Goal: Task Accomplishment & Management: Complete application form

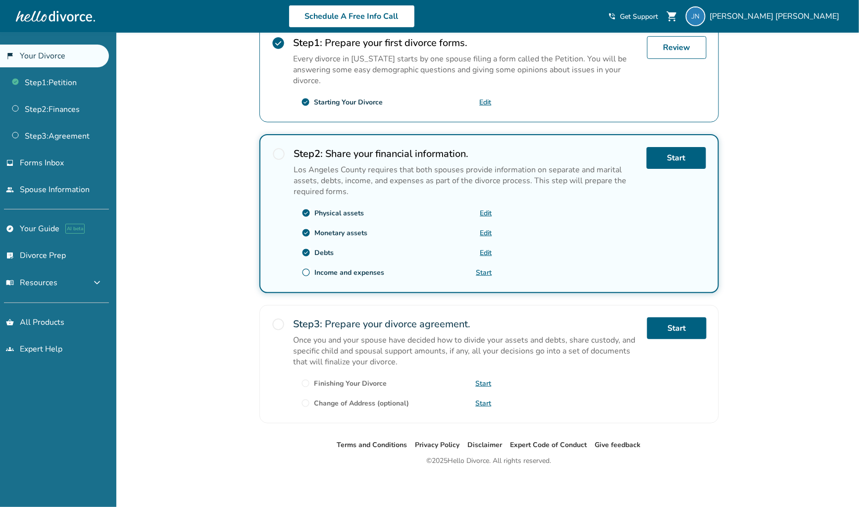
click at [487, 232] on link "Edit" at bounding box center [486, 232] width 12 height 9
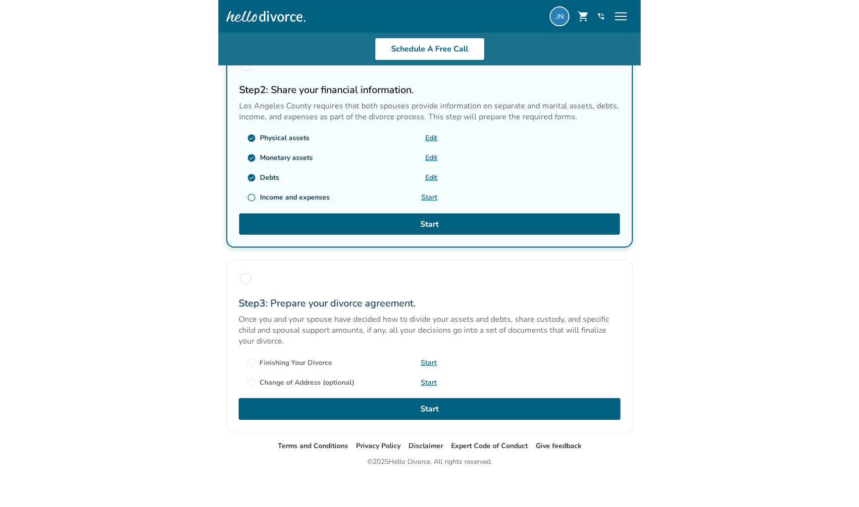
scroll to position [197, 0]
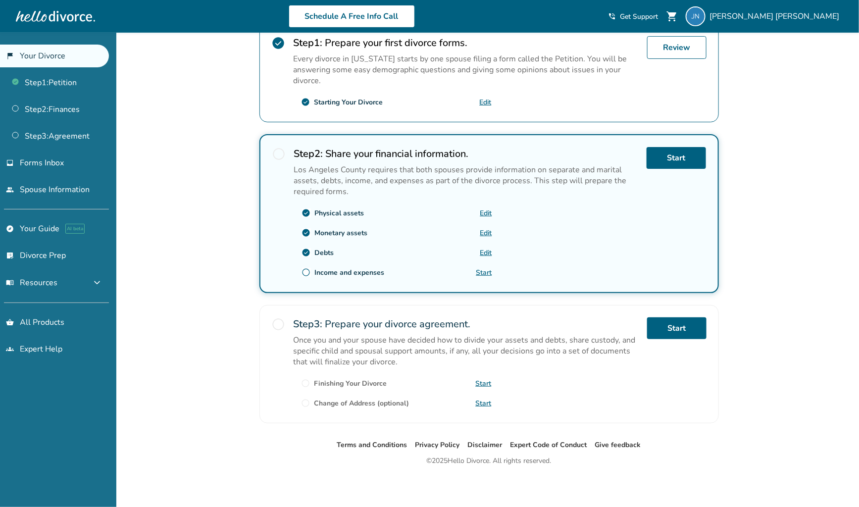
click at [487, 229] on link "Edit" at bounding box center [486, 232] width 12 height 9
click at [680, 160] on link "Start" at bounding box center [676, 158] width 59 height 22
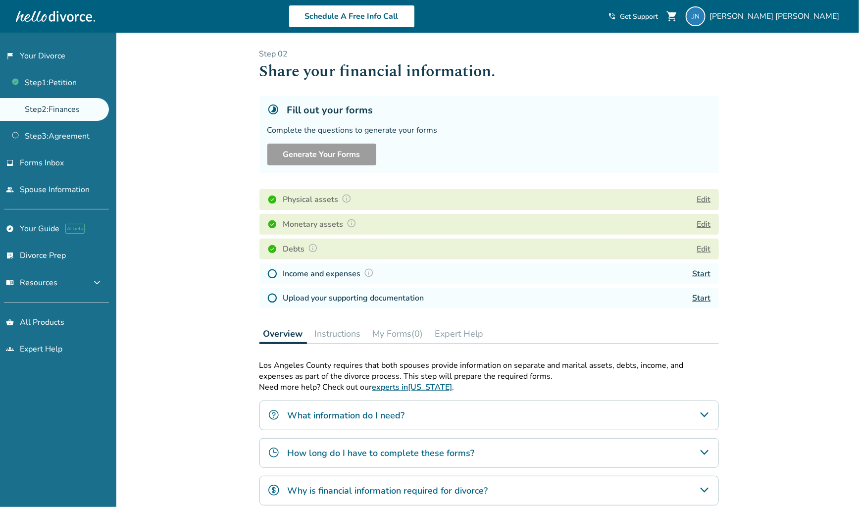
click at [703, 218] on button "Edit" at bounding box center [704, 224] width 14 height 12
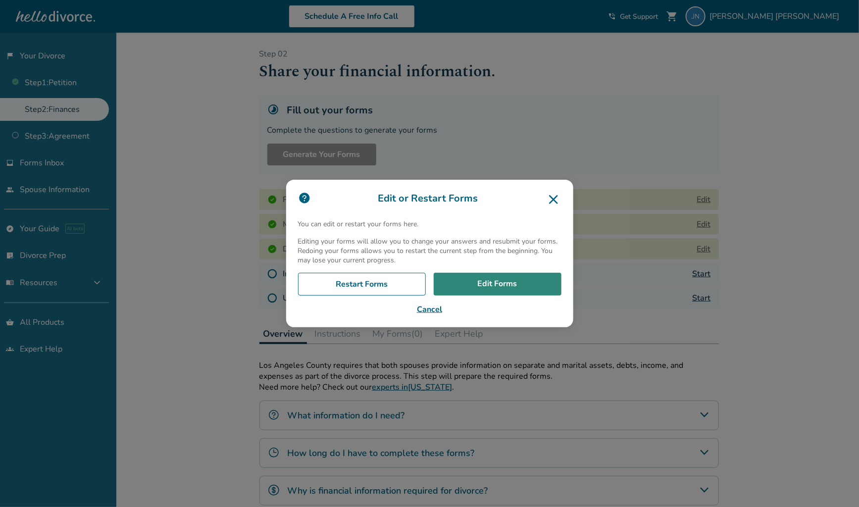
click at [493, 282] on link "Edit Forms" at bounding box center [498, 284] width 128 height 23
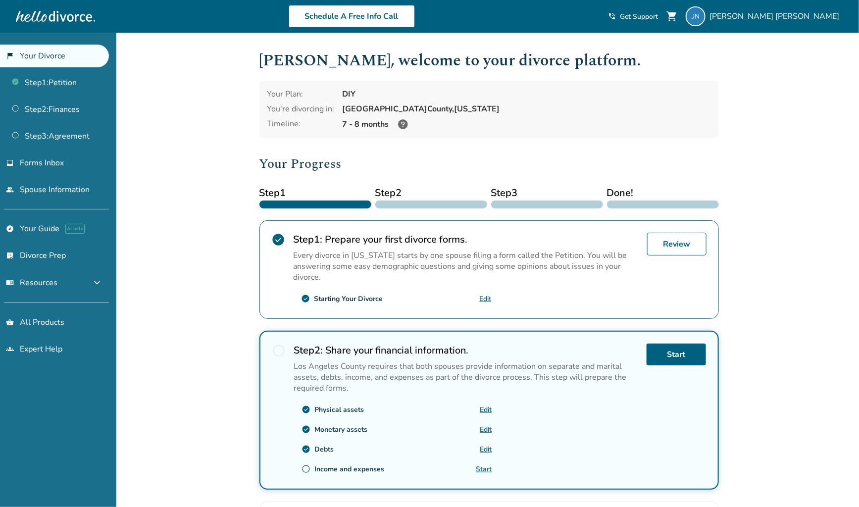
click at [488, 406] on link "Edit" at bounding box center [486, 409] width 12 height 9
click at [487, 428] on link "Edit" at bounding box center [486, 429] width 12 height 9
click at [51, 26] on div at bounding box center [55, 16] width 79 height 20
click at [431, 466] on link "Start" at bounding box center [484, 469] width 16 height 9
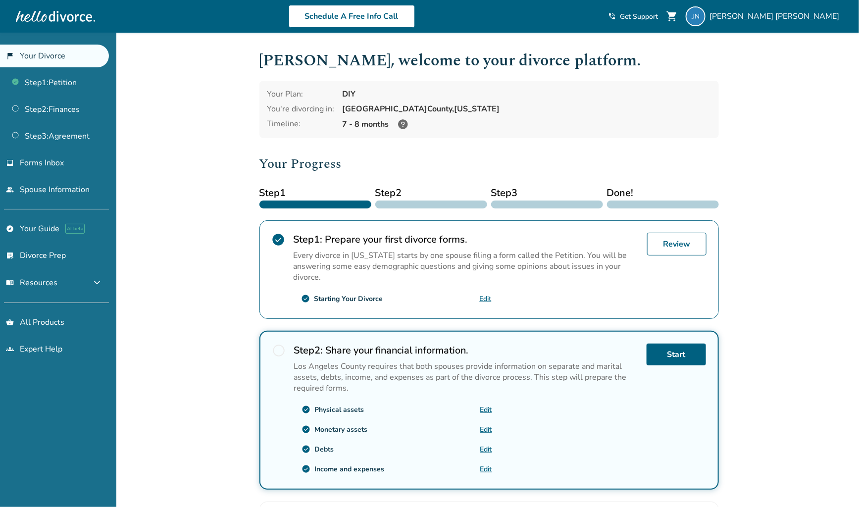
click at [402, 126] on icon at bounding box center [403, 124] width 10 height 10
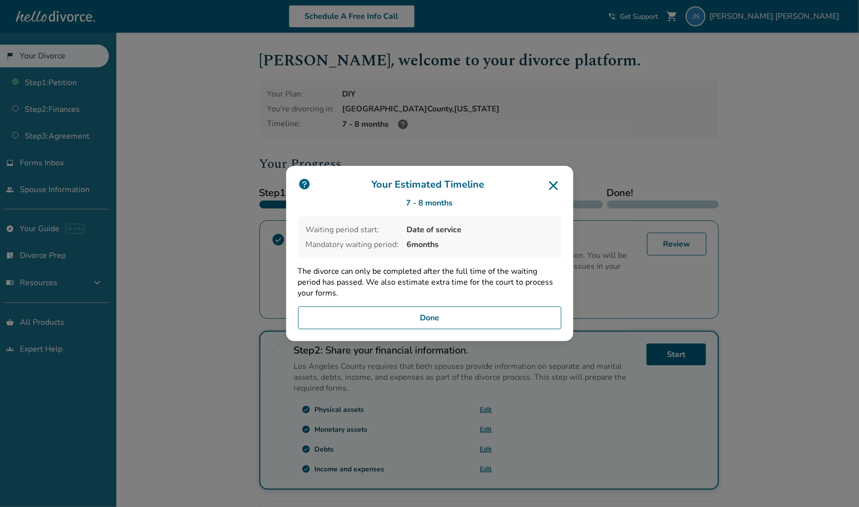
click at [431, 185] on icon at bounding box center [553, 185] width 9 height 9
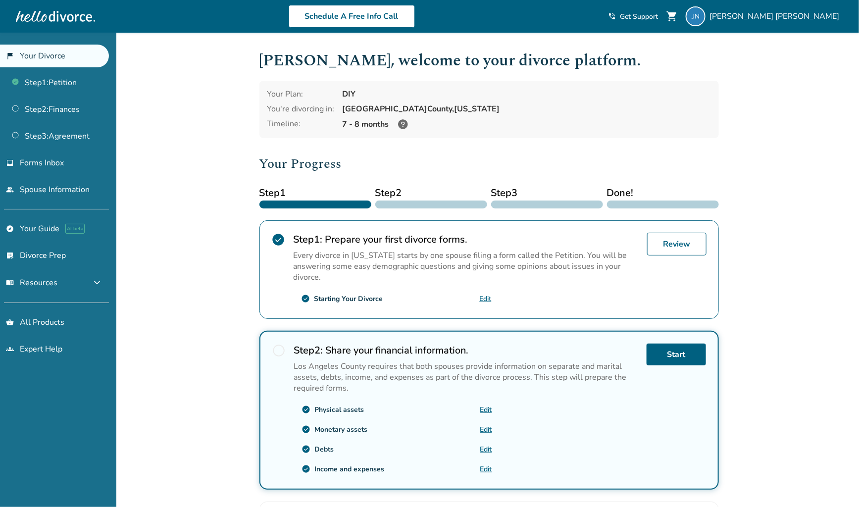
click at [431, 36] on div "Added to cart Jean , welcome to your divorce platform. Your Plan: DIY You're di…" at bounding box center [429, 369] width 859 height 673
click at [26, 59] on link "flag_2 Your Divorce" at bounding box center [54, 56] width 109 height 23
click at [431, 298] on div "Added to cart Jean , welcome to your divorce platform. Your Plan: DIY You're di…" at bounding box center [429, 369] width 859 height 673
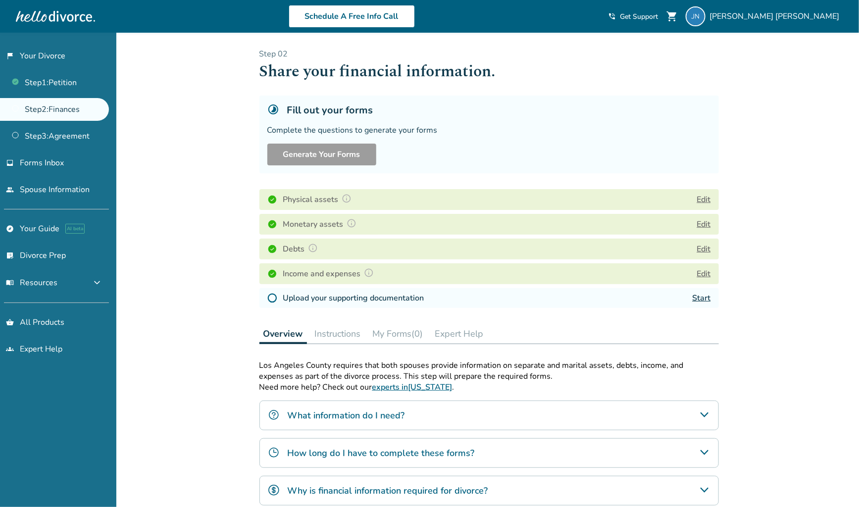
click at [700, 302] on link "Start" at bounding box center [702, 298] width 18 height 11
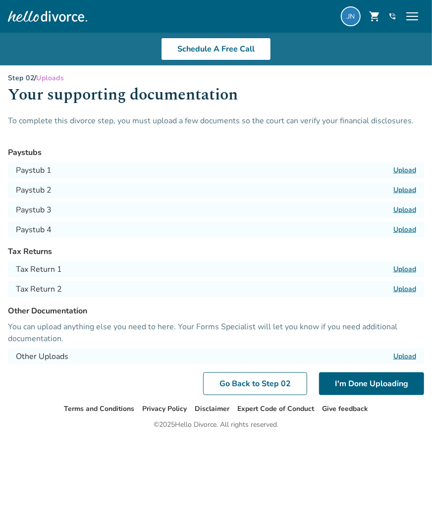
click at [409, 270] on label "Upload" at bounding box center [404, 268] width 23 height 9
click at [0, 0] on input "Upload" at bounding box center [0, 0] width 0 height 0
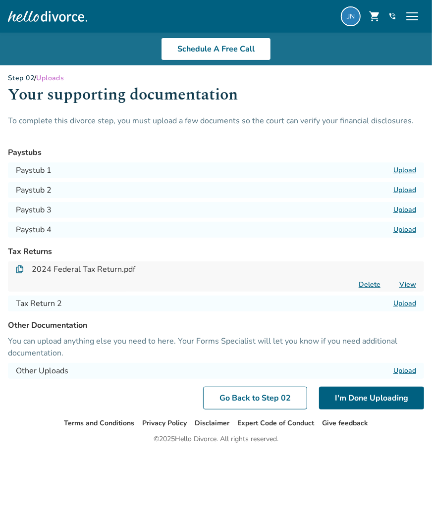
click at [411, 301] on label "Upload" at bounding box center [404, 303] width 23 height 9
click at [0, 0] on input "Upload" at bounding box center [0, 0] width 0 height 0
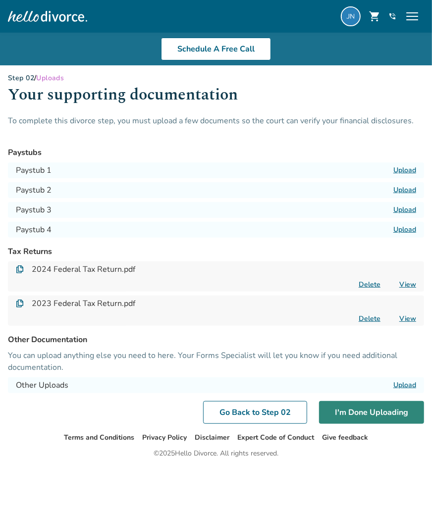
click at [352, 412] on button "I'm Done Uploading" at bounding box center [371, 412] width 105 height 23
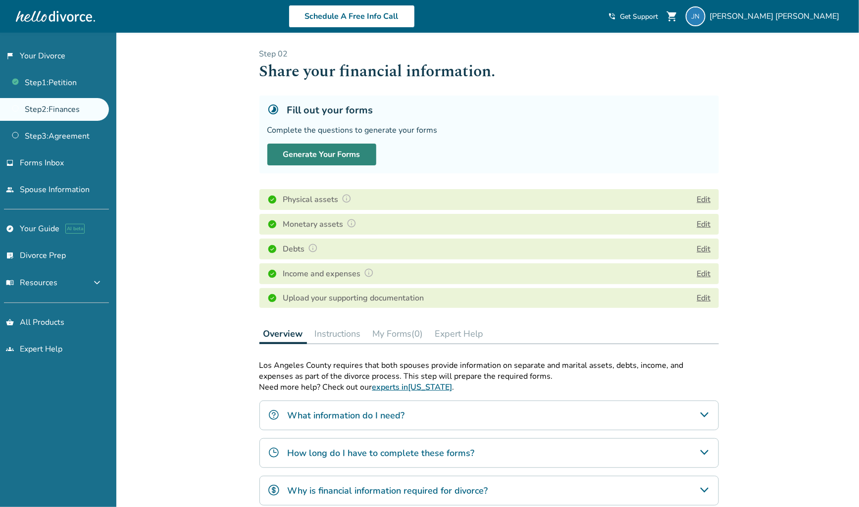
click at [317, 145] on button "Generate Your Forms" at bounding box center [321, 155] width 109 height 22
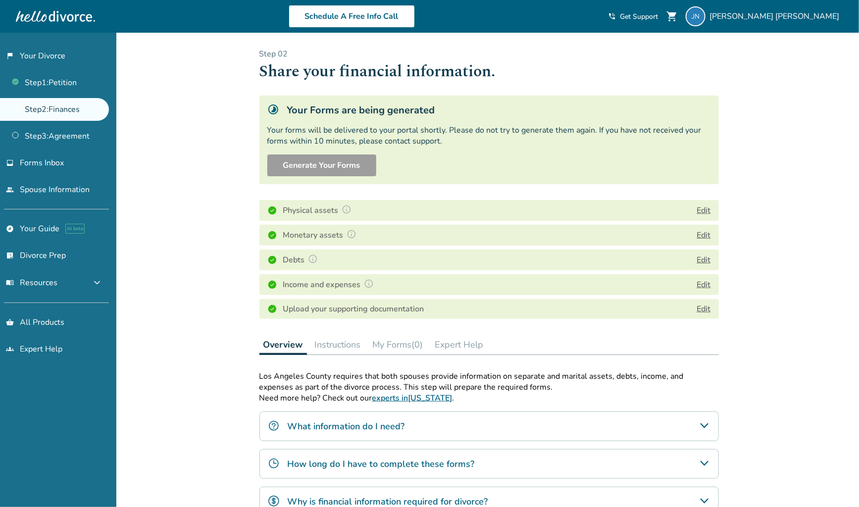
scroll to position [175, 0]
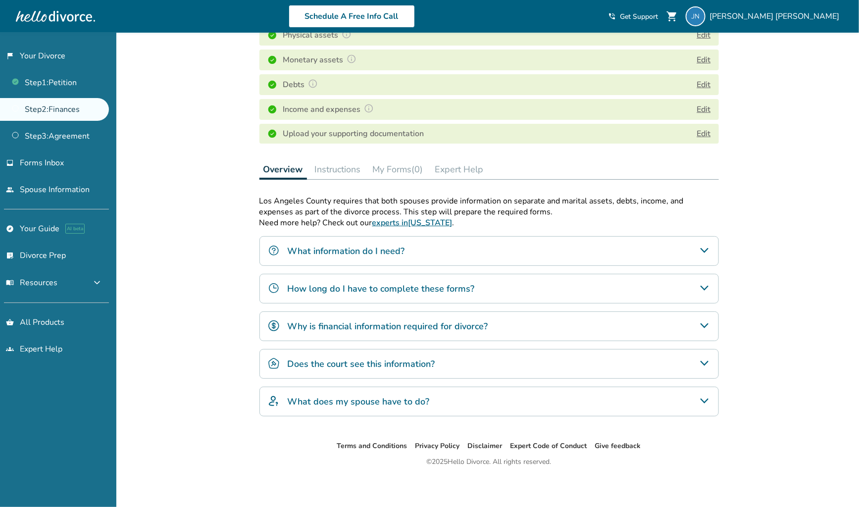
click at [427, 404] on div "What does my spouse have to do?" at bounding box center [490, 402] width 460 height 30
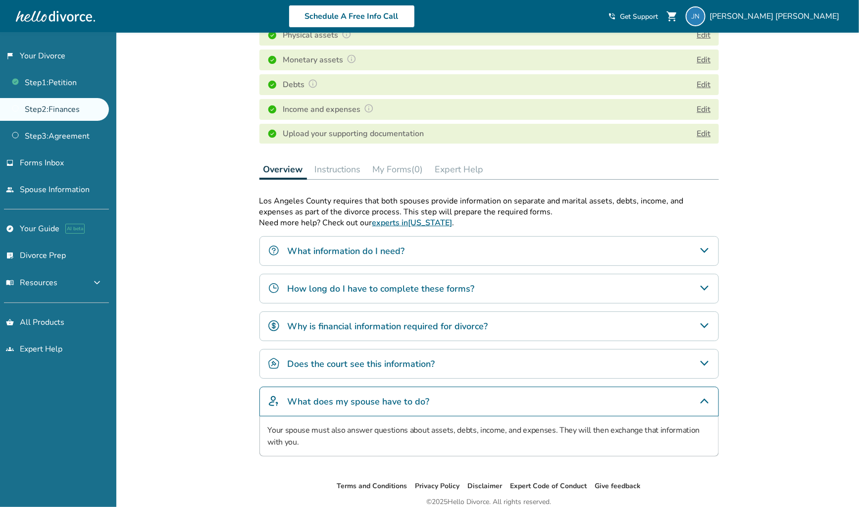
click at [404, 365] on h4 "Does the court see this information?" at bounding box center [362, 364] width 148 height 13
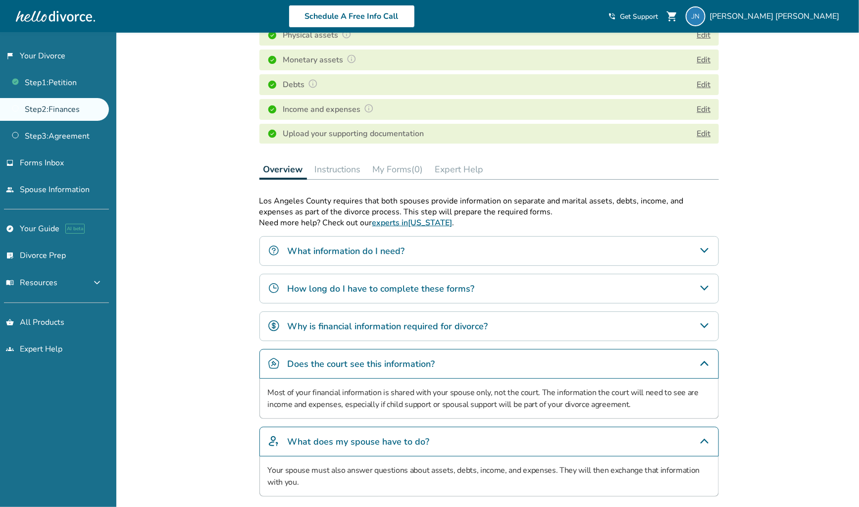
click at [377, 326] on h4 "Why is financial information required for divorce?" at bounding box center [388, 326] width 201 height 13
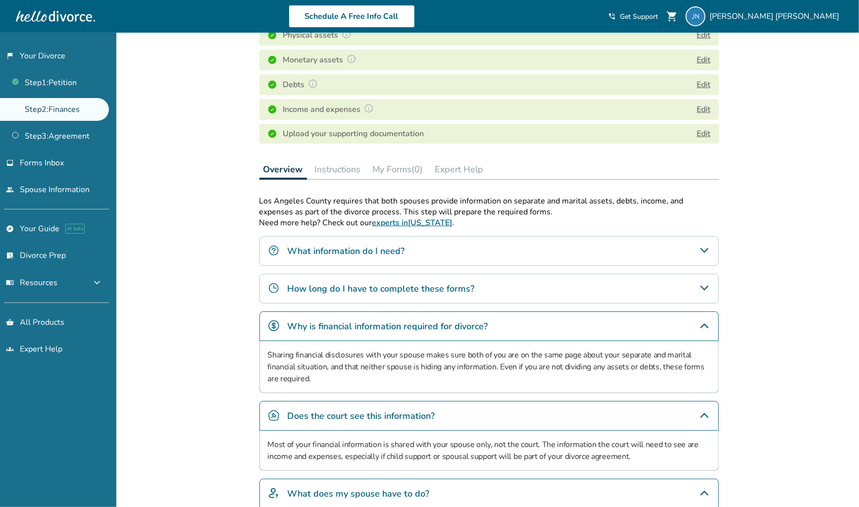
click at [383, 295] on div "How long do I have to complete these forms?" at bounding box center [490, 289] width 460 height 30
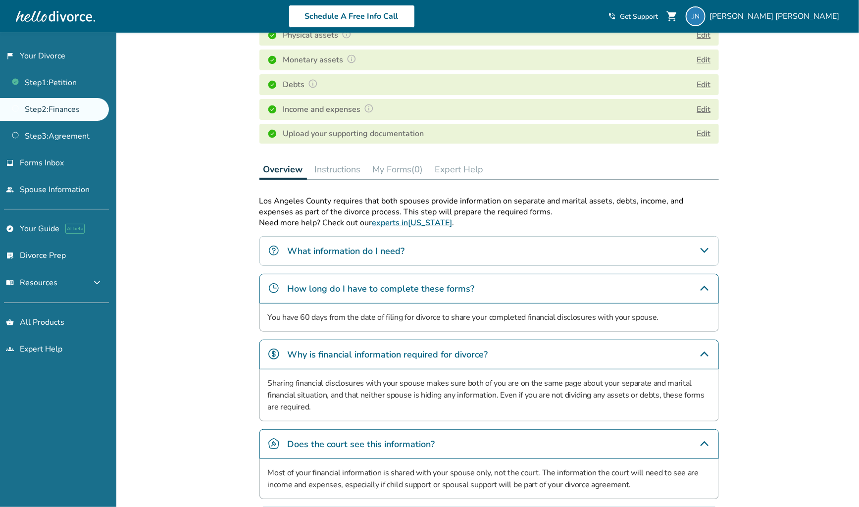
scroll to position [0, 0]
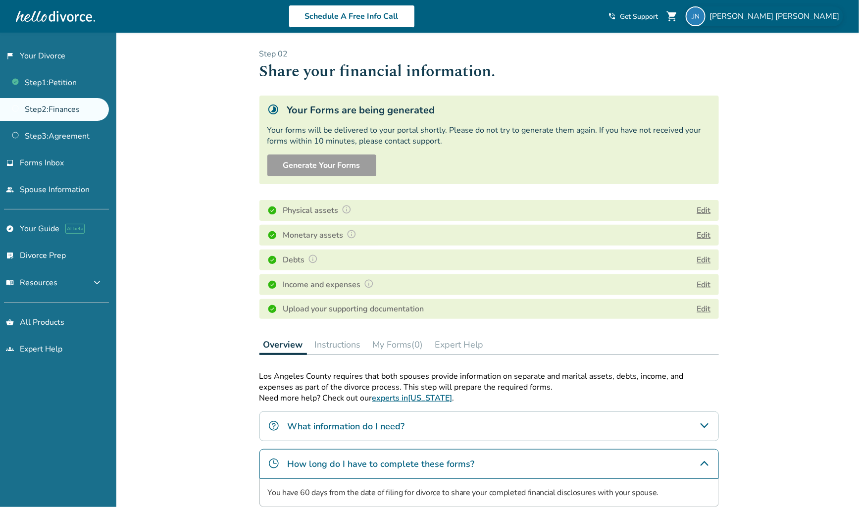
click at [813, 14] on span "Jean Nguyen" at bounding box center [777, 16] width 134 height 11
click at [158, 91] on div "Added to cart Step 0 2 Share your financial information. Your Forms are being g…" at bounding box center [429, 439] width 859 height 813
click at [50, 111] on link "Step 2 : Finances" at bounding box center [54, 109] width 109 height 23
click at [68, 106] on link "Step 2 : Finances" at bounding box center [54, 109] width 109 height 23
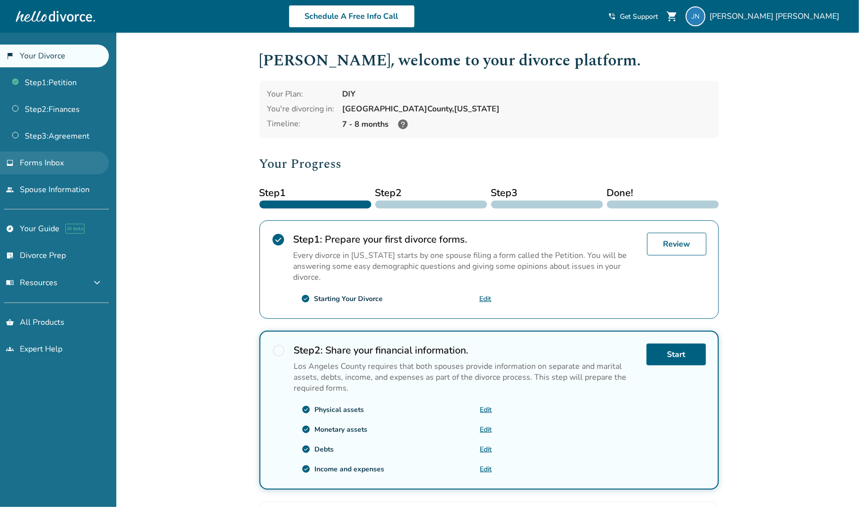
click at [58, 172] on link "inbox Forms Inbox" at bounding box center [54, 163] width 109 height 23
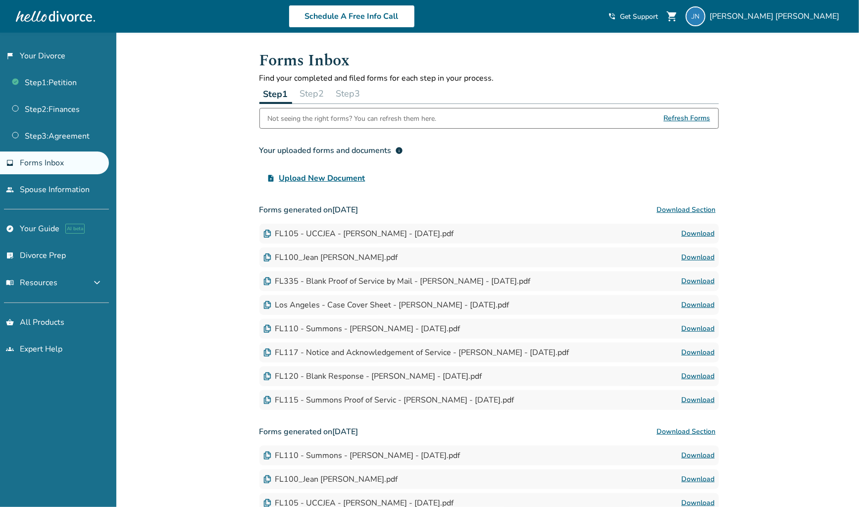
click at [308, 96] on button "Step 2" at bounding box center [312, 94] width 32 height 20
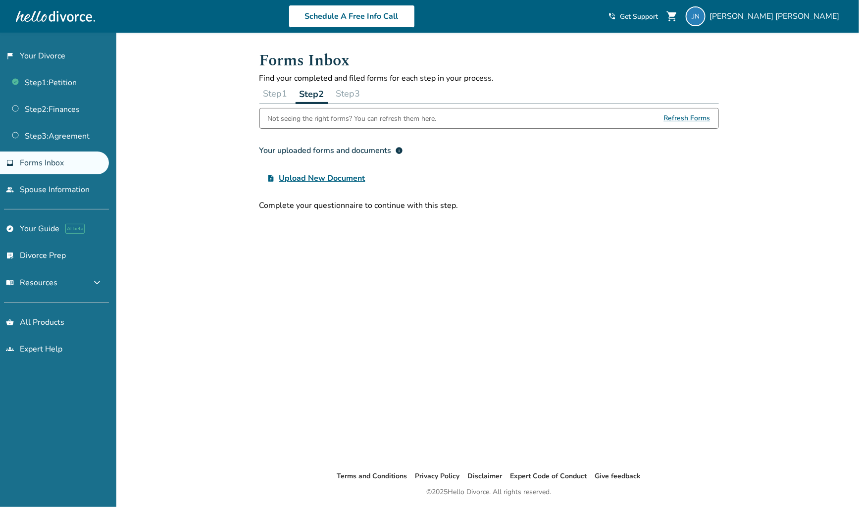
click at [696, 119] on span "Refresh Forms" at bounding box center [687, 118] width 47 height 20
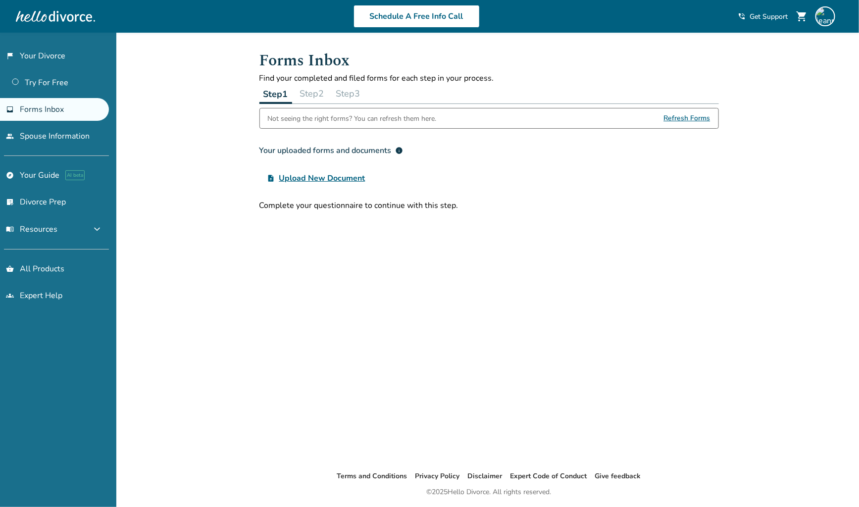
click at [688, 116] on span "Refresh Forms" at bounding box center [687, 118] width 47 height 20
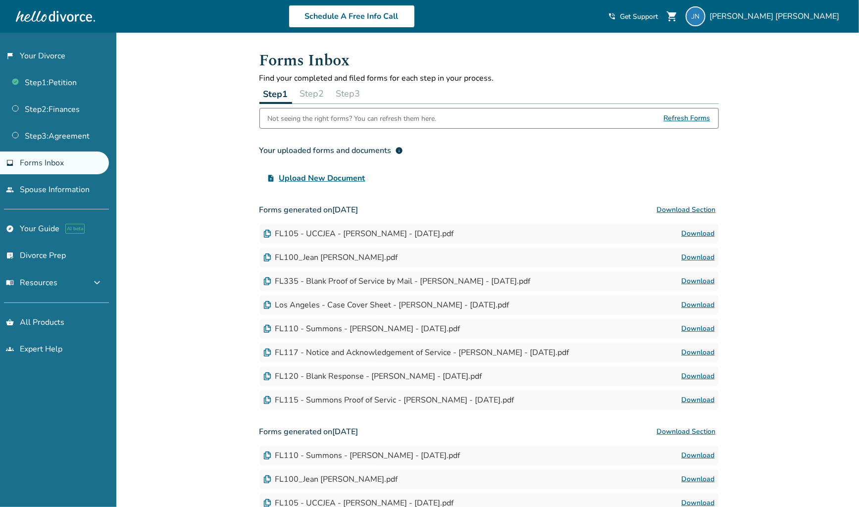
click at [317, 94] on button "Step 2" at bounding box center [312, 94] width 32 height 20
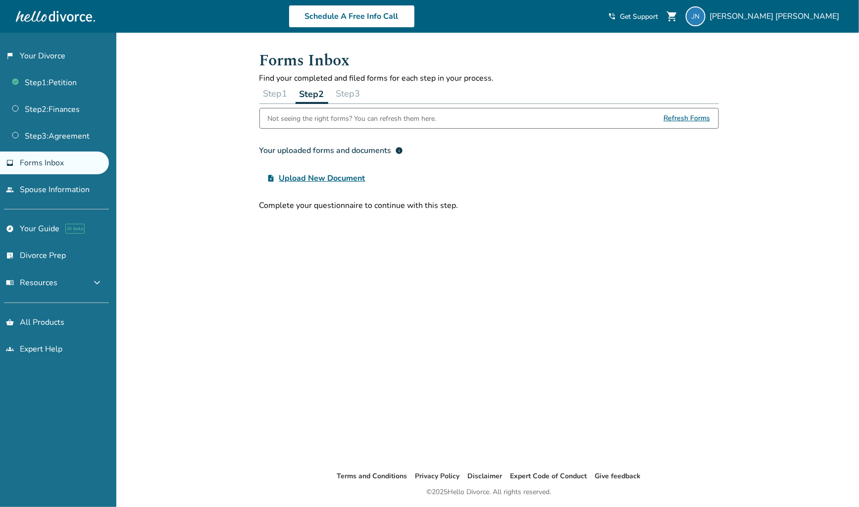
click at [687, 115] on span "Refresh Forms" at bounding box center [687, 118] width 47 height 20
click at [688, 116] on span "Refresh Forms" at bounding box center [687, 118] width 47 height 20
click at [675, 115] on span "Refresh Forms" at bounding box center [687, 118] width 47 height 20
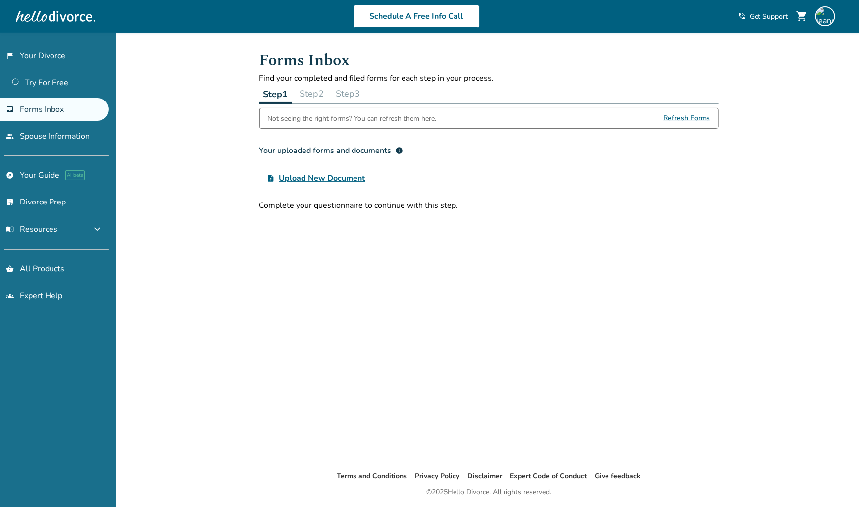
click at [324, 94] on button "Step 2" at bounding box center [312, 94] width 32 height 20
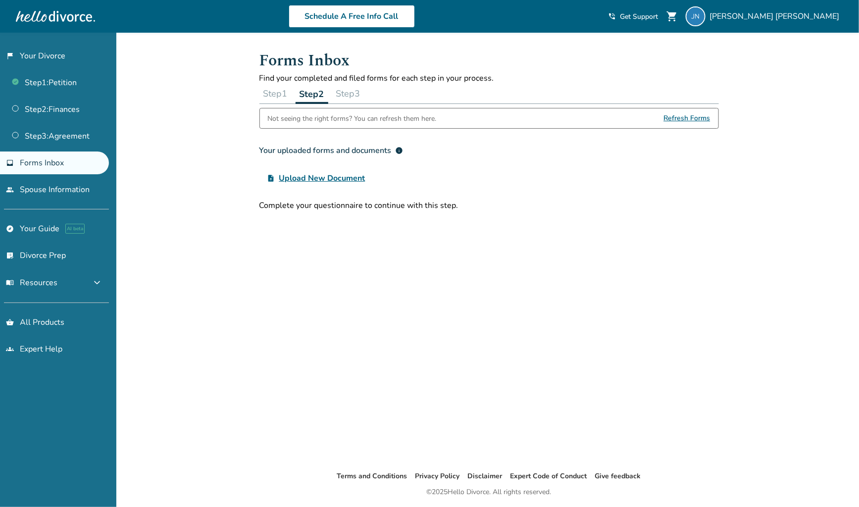
click at [46, 161] on span "Forms Inbox" at bounding box center [42, 163] width 44 height 11
click at [51, 61] on link "flag_2 Your Divorce" at bounding box center [54, 56] width 109 height 23
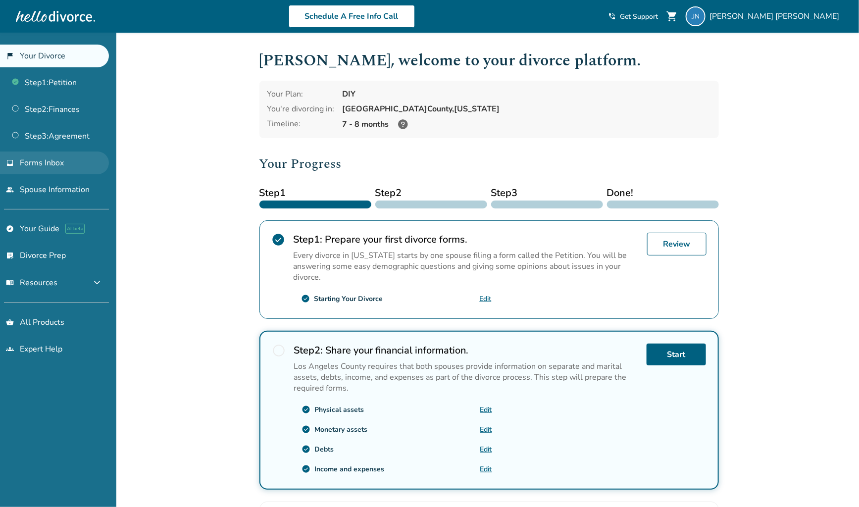
click at [50, 164] on span "Forms Inbox" at bounding box center [42, 163] width 44 height 11
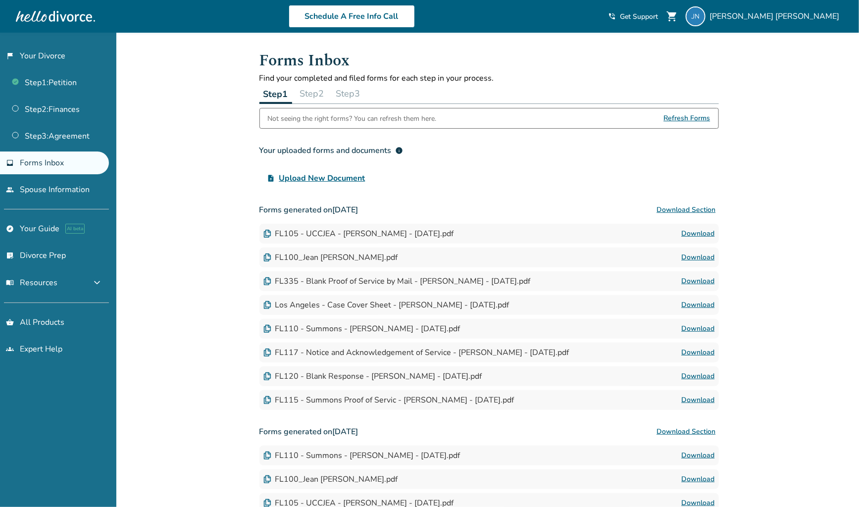
click at [316, 90] on button "Step 2" at bounding box center [312, 94] width 32 height 20
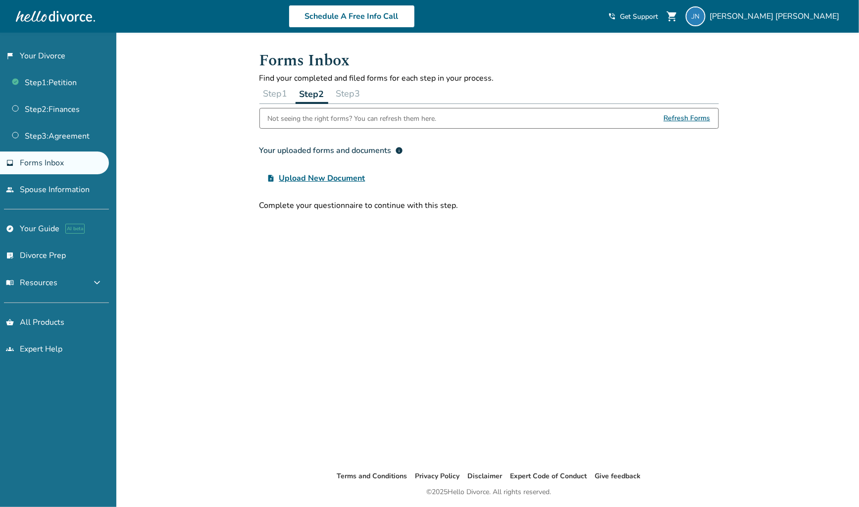
click at [680, 112] on span "Refresh Forms" at bounding box center [687, 118] width 47 height 20
click at [681, 119] on span "Refresh Forms" at bounding box center [687, 118] width 47 height 20
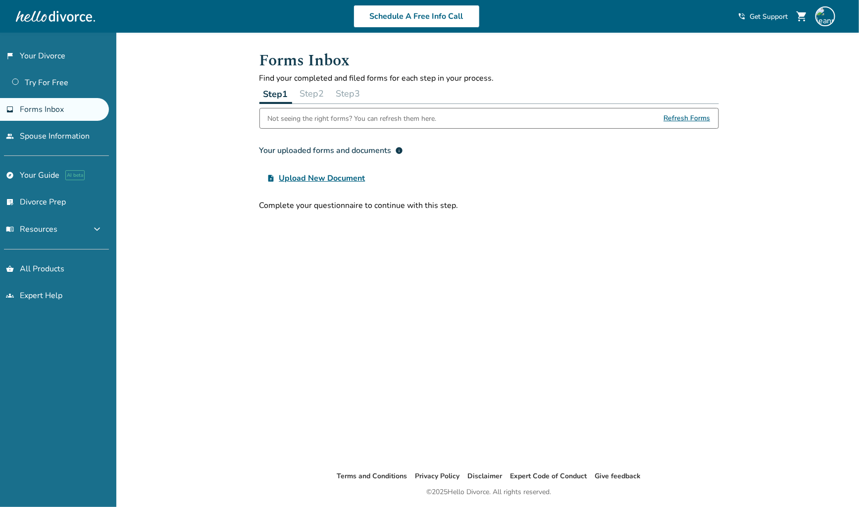
click at [304, 93] on button "Step 2" at bounding box center [312, 94] width 32 height 20
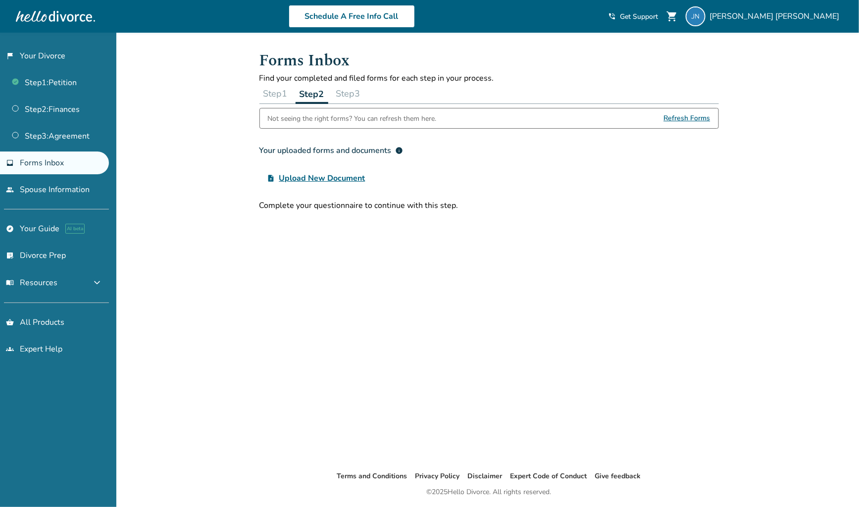
click at [55, 170] on link "inbox Forms Inbox" at bounding box center [54, 163] width 109 height 23
click at [51, 167] on span "Forms Inbox" at bounding box center [42, 163] width 44 height 11
click at [274, 94] on button "Step 1" at bounding box center [276, 94] width 32 height 20
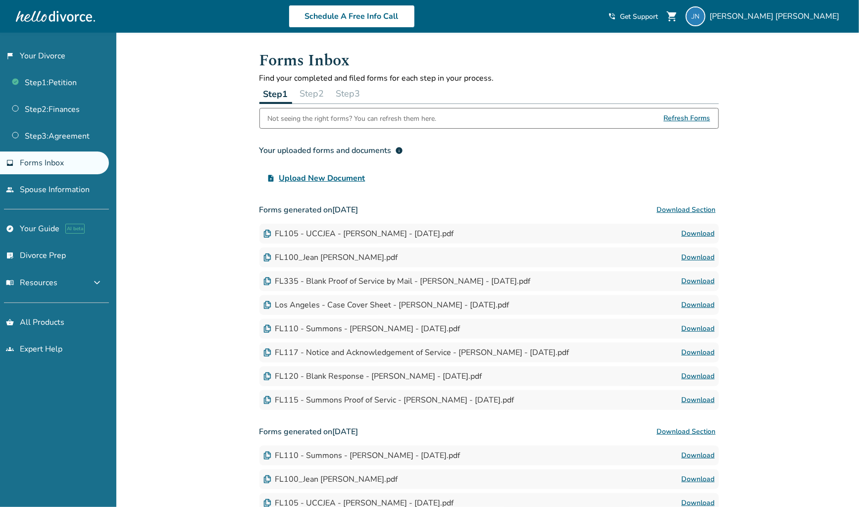
click at [327, 98] on button "Step 2" at bounding box center [312, 94] width 32 height 20
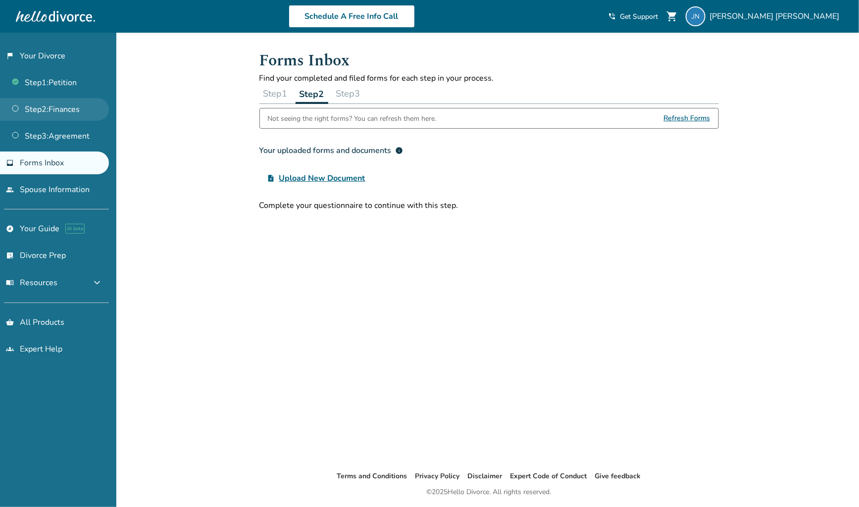
click at [53, 109] on link "Step 2 : Finances" at bounding box center [54, 109] width 109 height 23
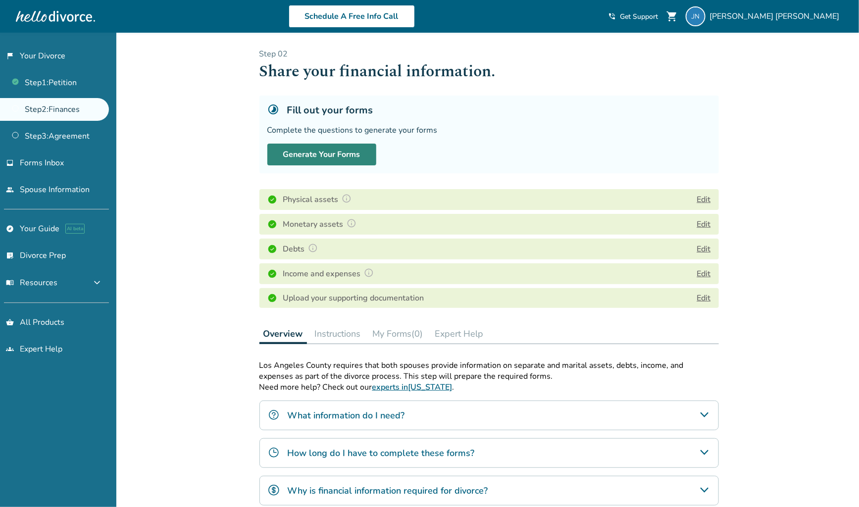
click at [346, 149] on button "Generate Your Forms" at bounding box center [321, 155] width 109 height 22
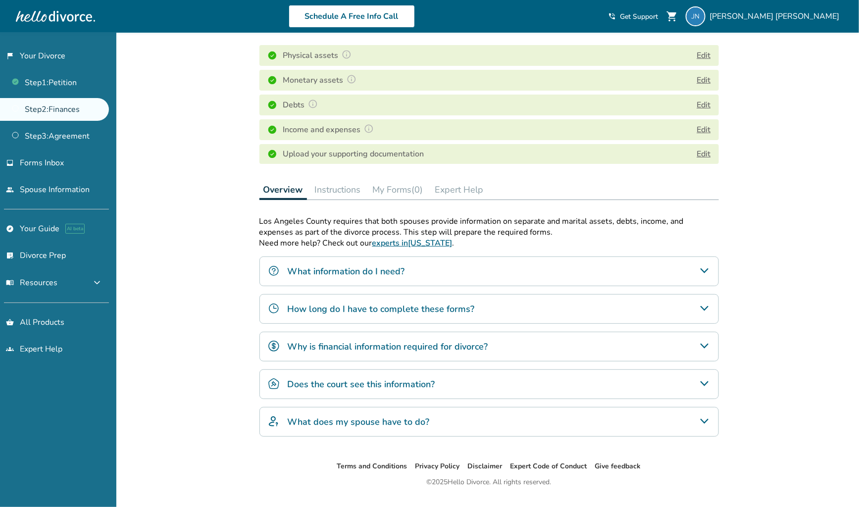
scroll to position [156, 0]
click at [388, 188] on button "My Forms (0)" at bounding box center [398, 189] width 58 height 20
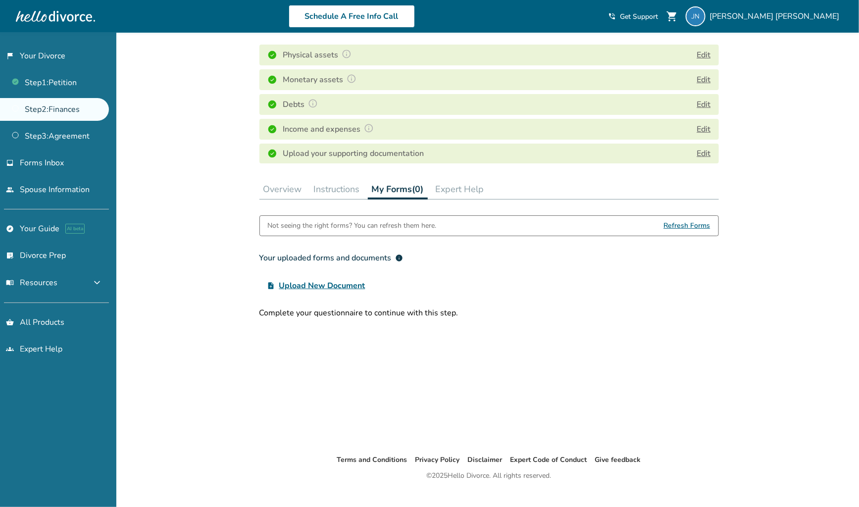
click at [327, 189] on button "Instructions" at bounding box center [337, 189] width 54 height 20
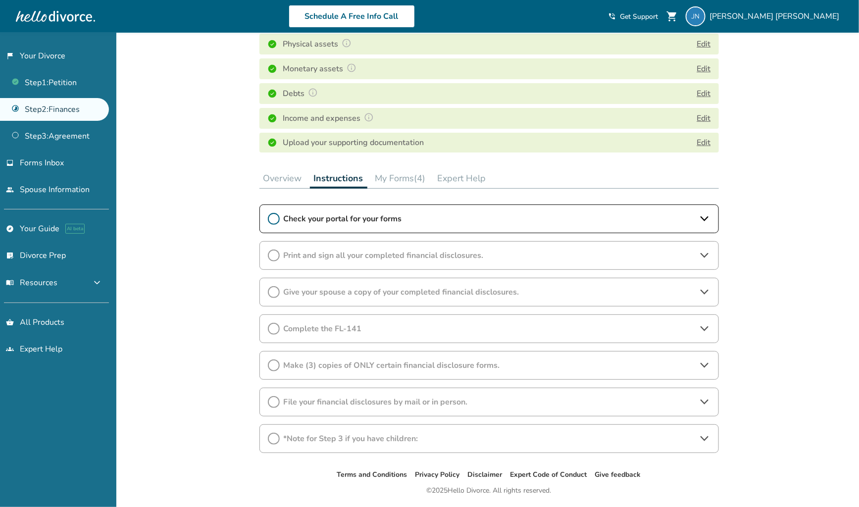
scroll to position [145, 0]
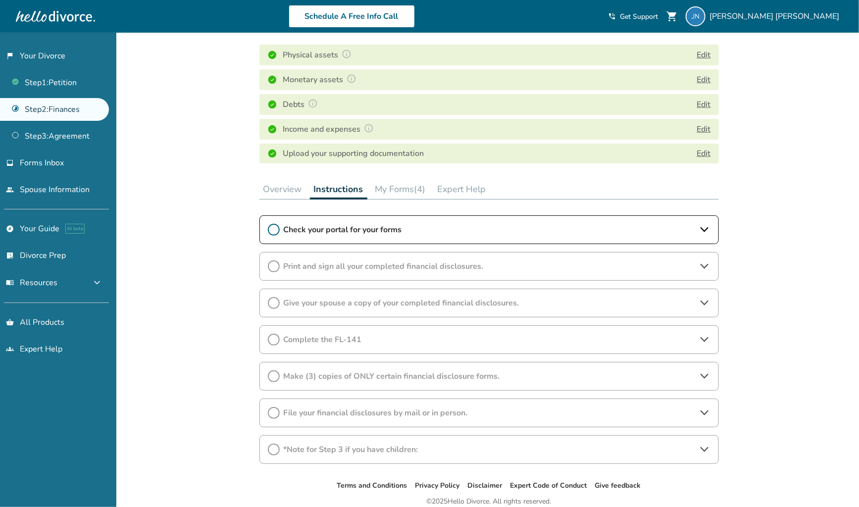
click at [271, 228] on icon at bounding box center [274, 230] width 12 height 12
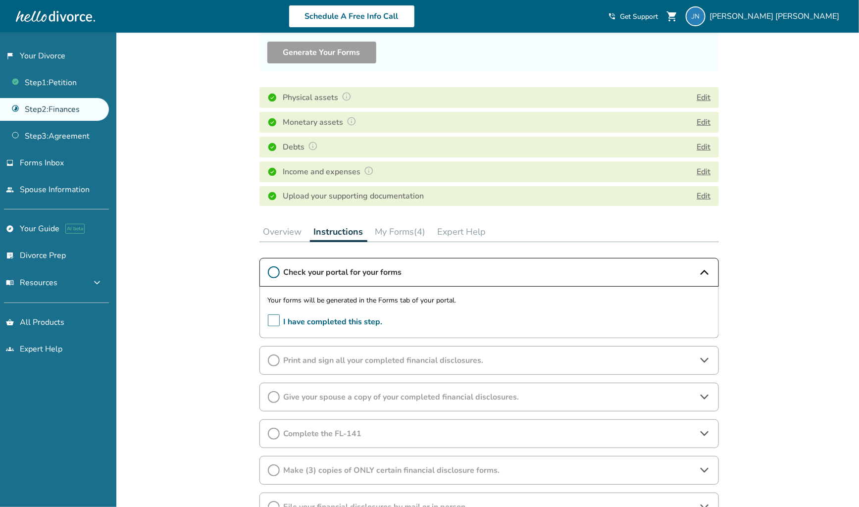
scroll to position [0, 0]
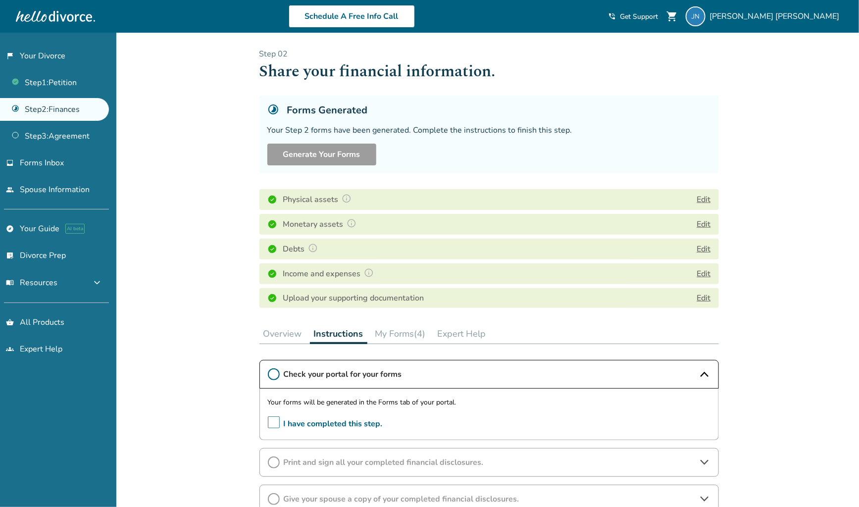
click at [393, 335] on button "My Forms (4)" at bounding box center [400, 334] width 58 height 20
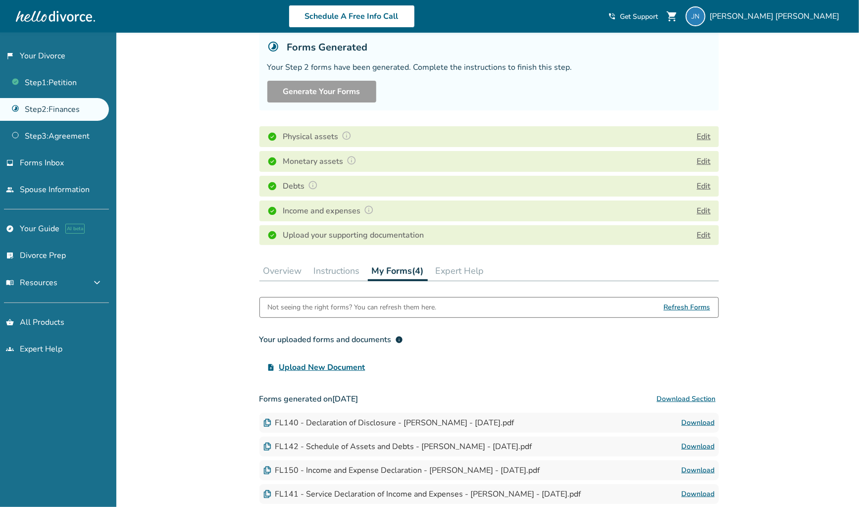
scroll to position [160, 0]
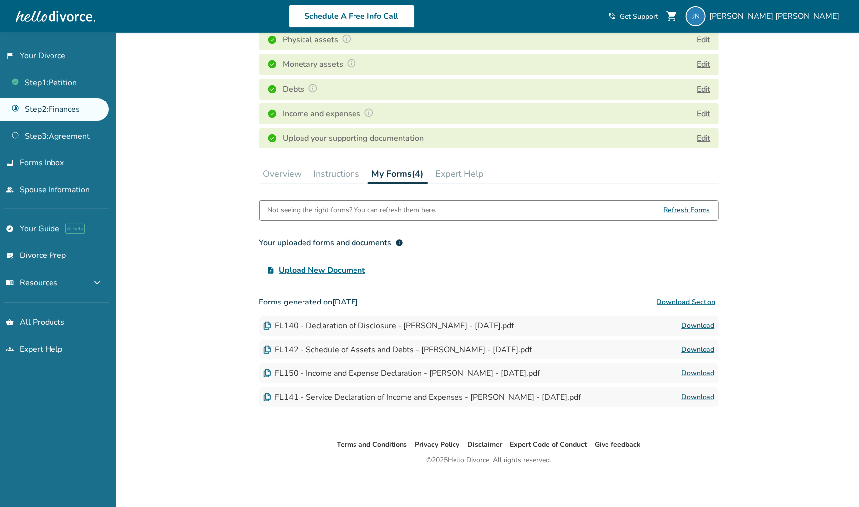
click at [686, 301] on button "Download Section" at bounding box center [686, 302] width 65 height 20
